Goal: Task Accomplishment & Management: Manage account settings

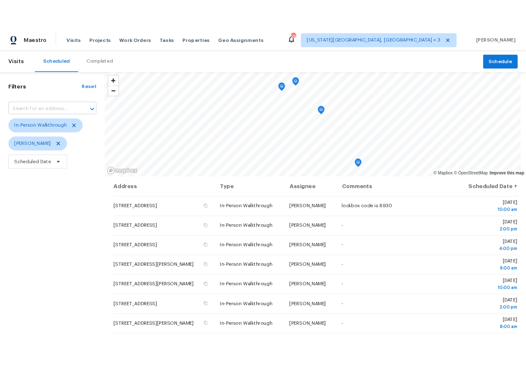
scroll to position [58, 0]
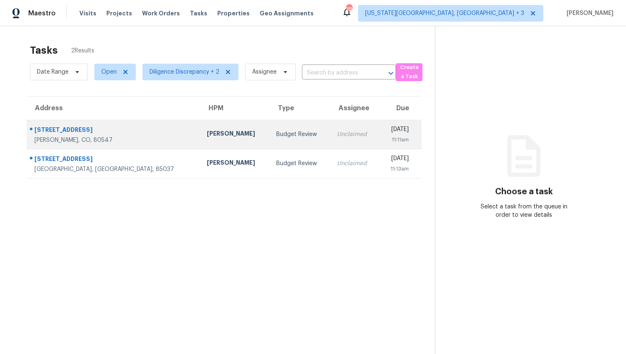
click at [400, 138] on div "11:11am" at bounding box center [397, 139] width 23 height 8
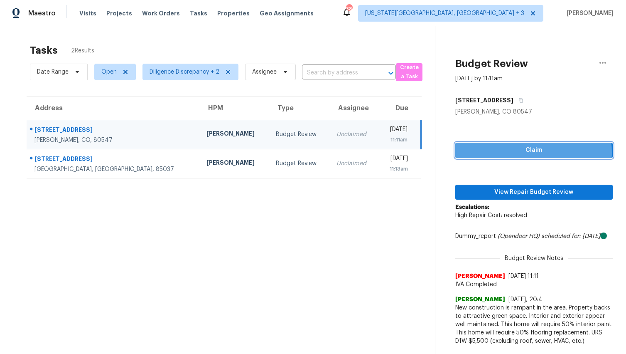
click at [524, 152] on span "Claim" at bounding box center [534, 150] width 144 height 10
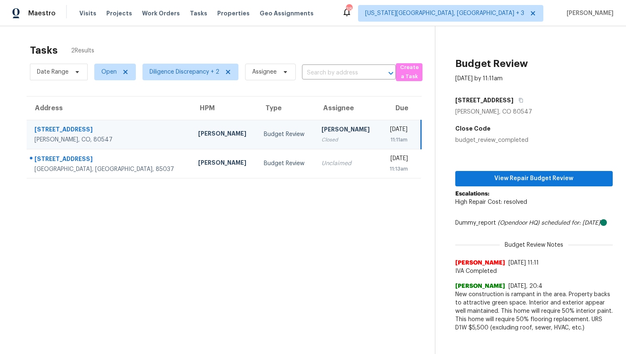
click at [523, 188] on div "View Repair Budget Review Escalations: High Repair Cost: resolved Dummy_report …" at bounding box center [534, 240] width 158 height 192
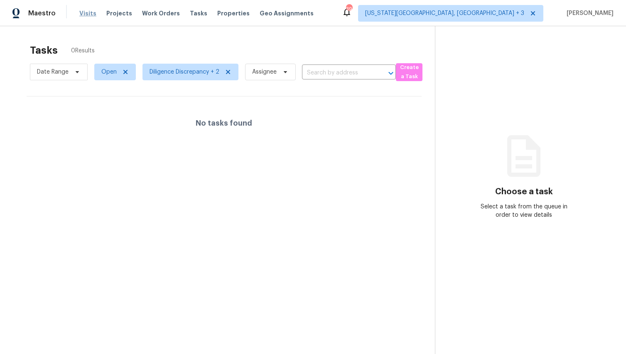
click at [88, 14] on span "Visits" at bounding box center [87, 13] width 17 height 8
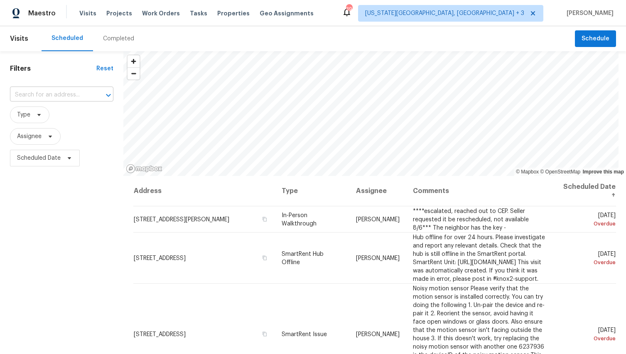
click at [49, 96] on input "text" at bounding box center [50, 95] width 80 height 13
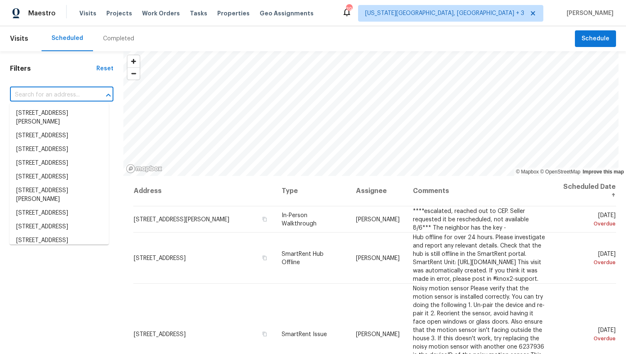
paste input "[STREET_ADDRESS][PERSON_NAME]"
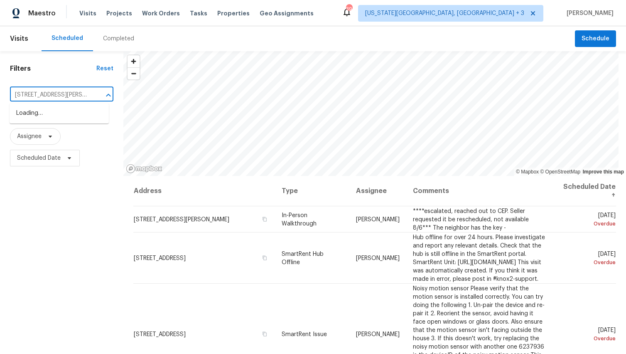
type input "[STREET_ADDRESS][PERSON_NAME]"
click at [42, 120] on li "[STREET_ADDRESS][PERSON_NAME]" at bounding box center [59, 117] width 99 height 22
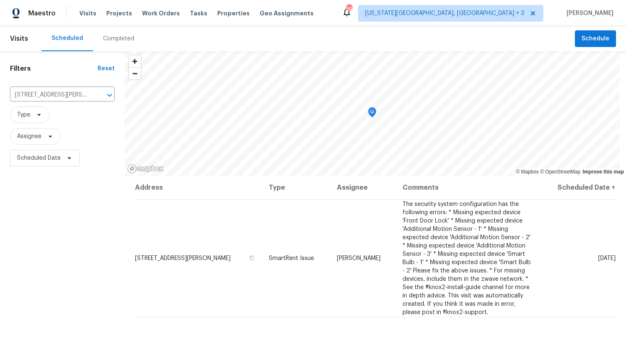
click at [113, 40] on div "Completed" at bounding box center [118, 38] width 31 height 8
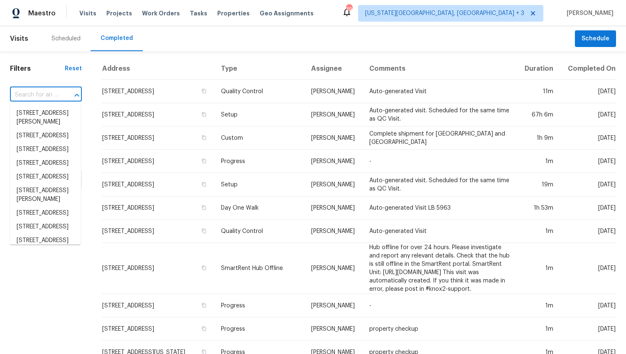
click at [31, 94] on input "text" at bounding box center [34, 95] width 49 height 13
paste input "[STREET_ADDRESS][PERSON_NAME]"
type input "[STREET_ADDRESS][PERSON_NAME]"
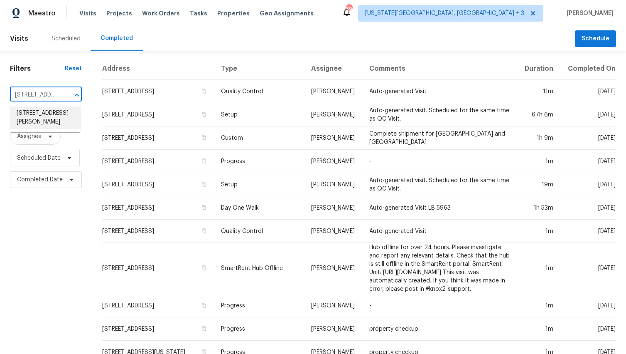
click at [35, 119] on li "[STREET_ADDRESS][PERSON_NAME]" at bounding box center [45, 117] width 71 height 22
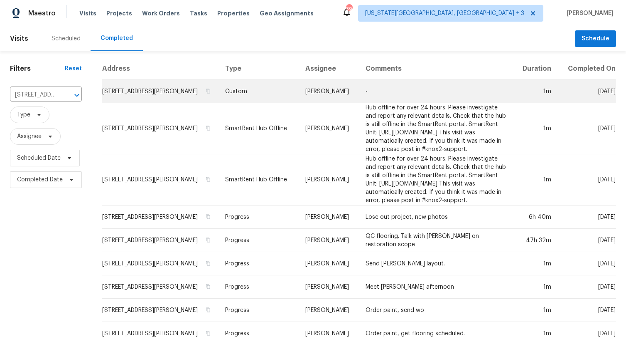
click at [132, 101] on td "[STREET_ADDRESS][PERSON_NAME]" at bounding box center [160, 91] width 117 height 23
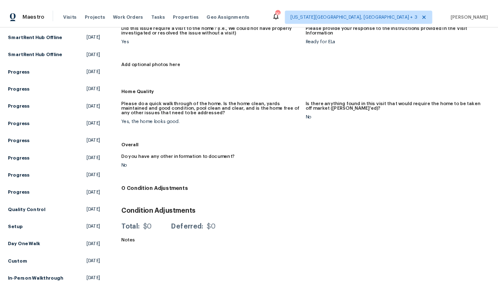
scroll to position [123, 0]
